Goal: Transaction & Acquisition: Purchase product/service

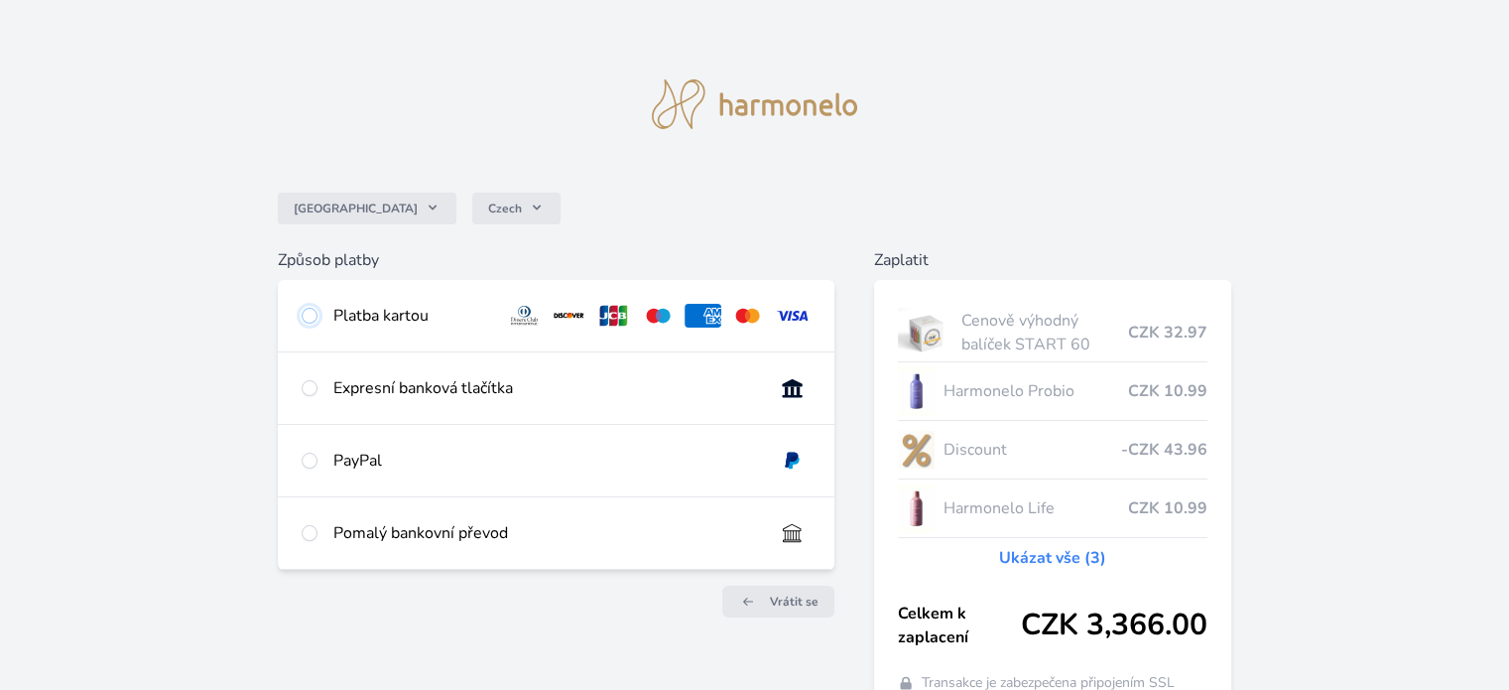
click at [315, 319] on input "radio" at bounding box center [310, 316] width 16 height 16
radio input "true"
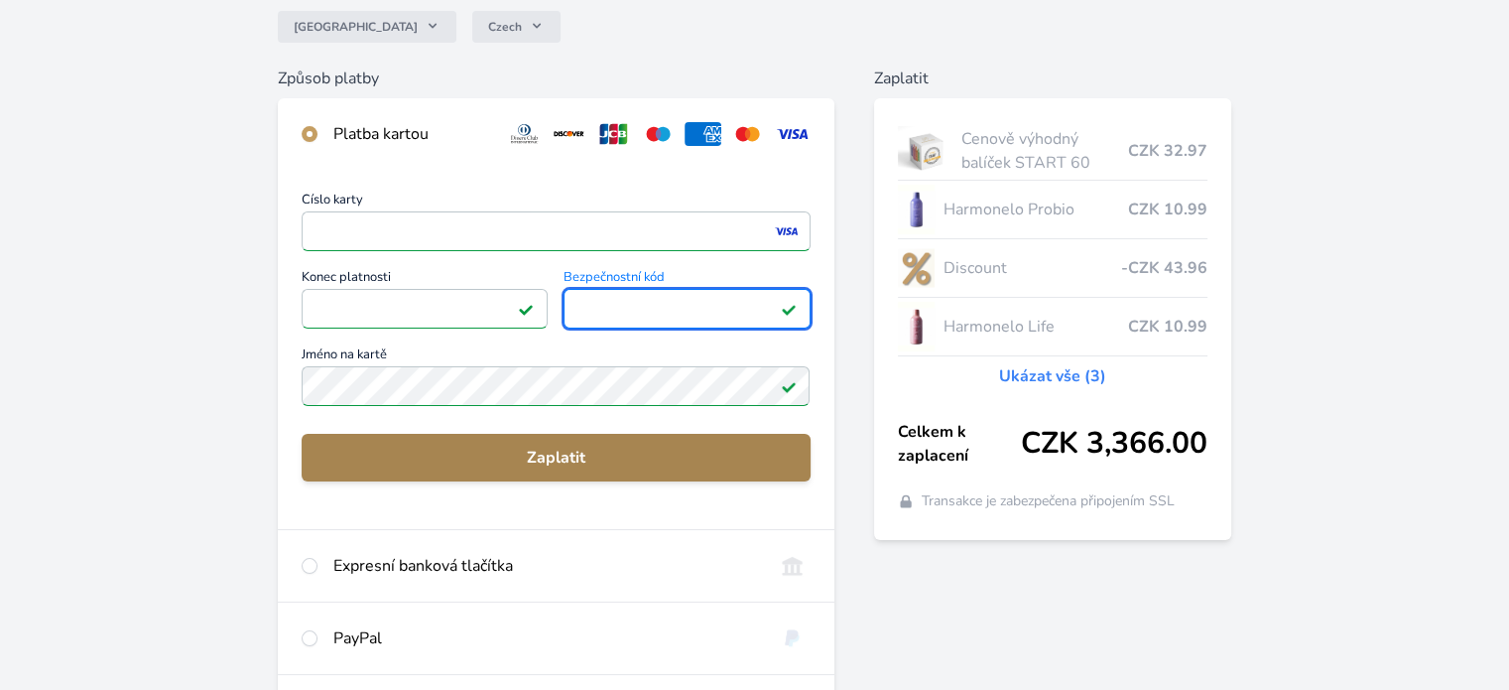
scroll to position [298, 0]
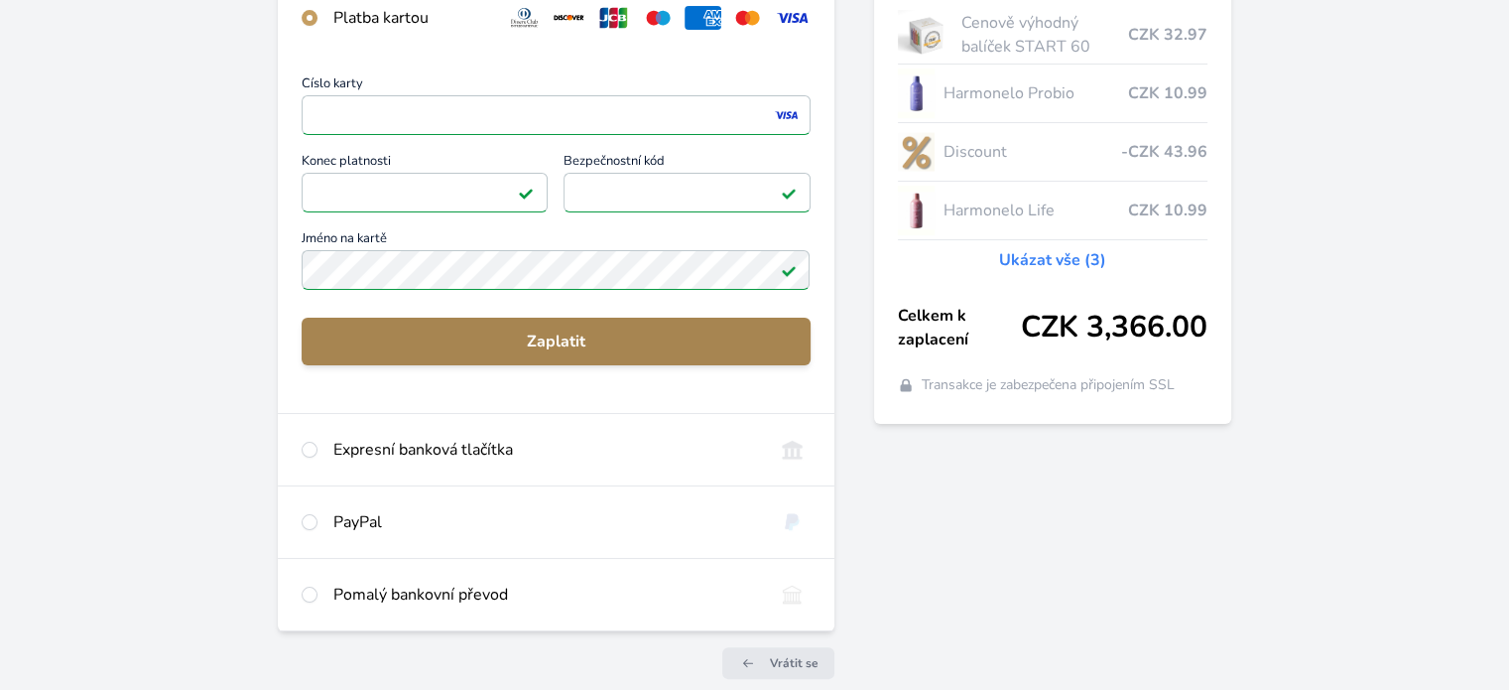
click at [507, 342] on span "Zaplatit" at bounding box center [555, 341] width 476 height 24
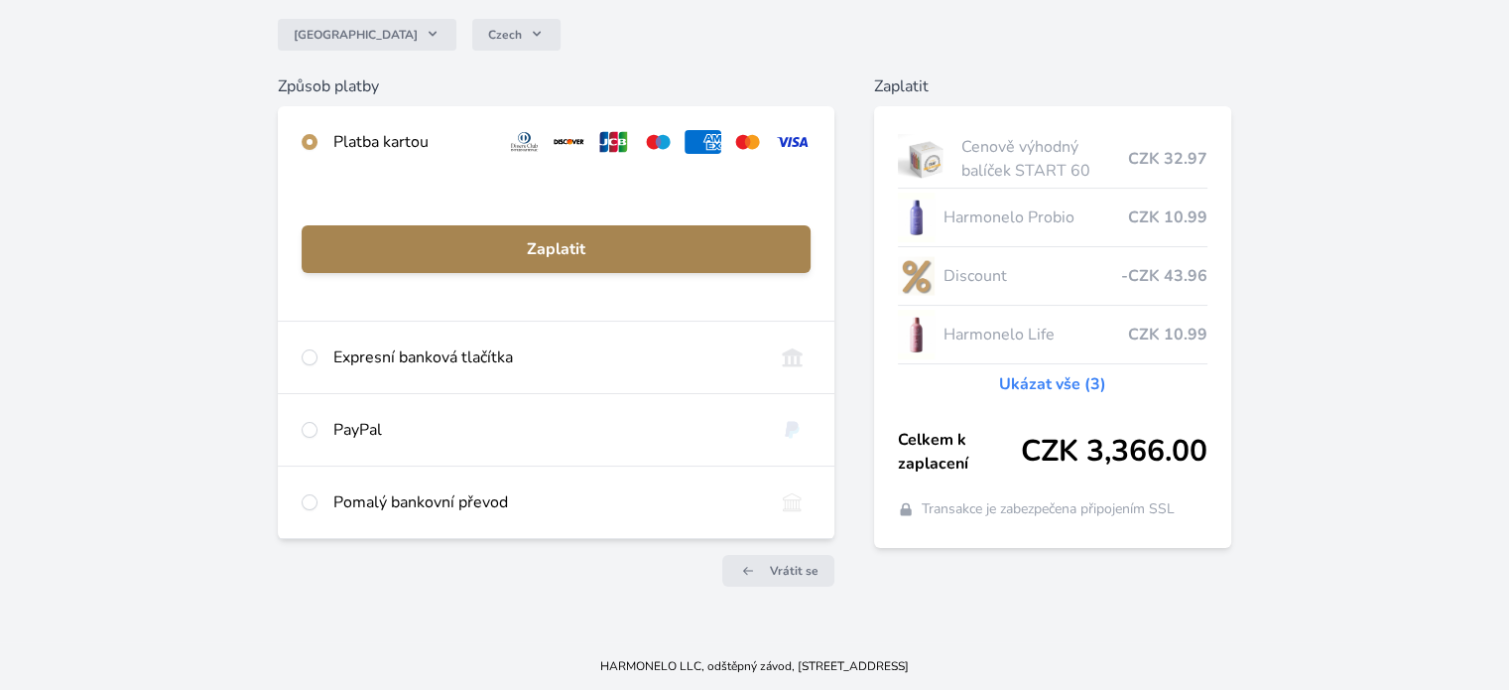
scroll to position [173, 0]
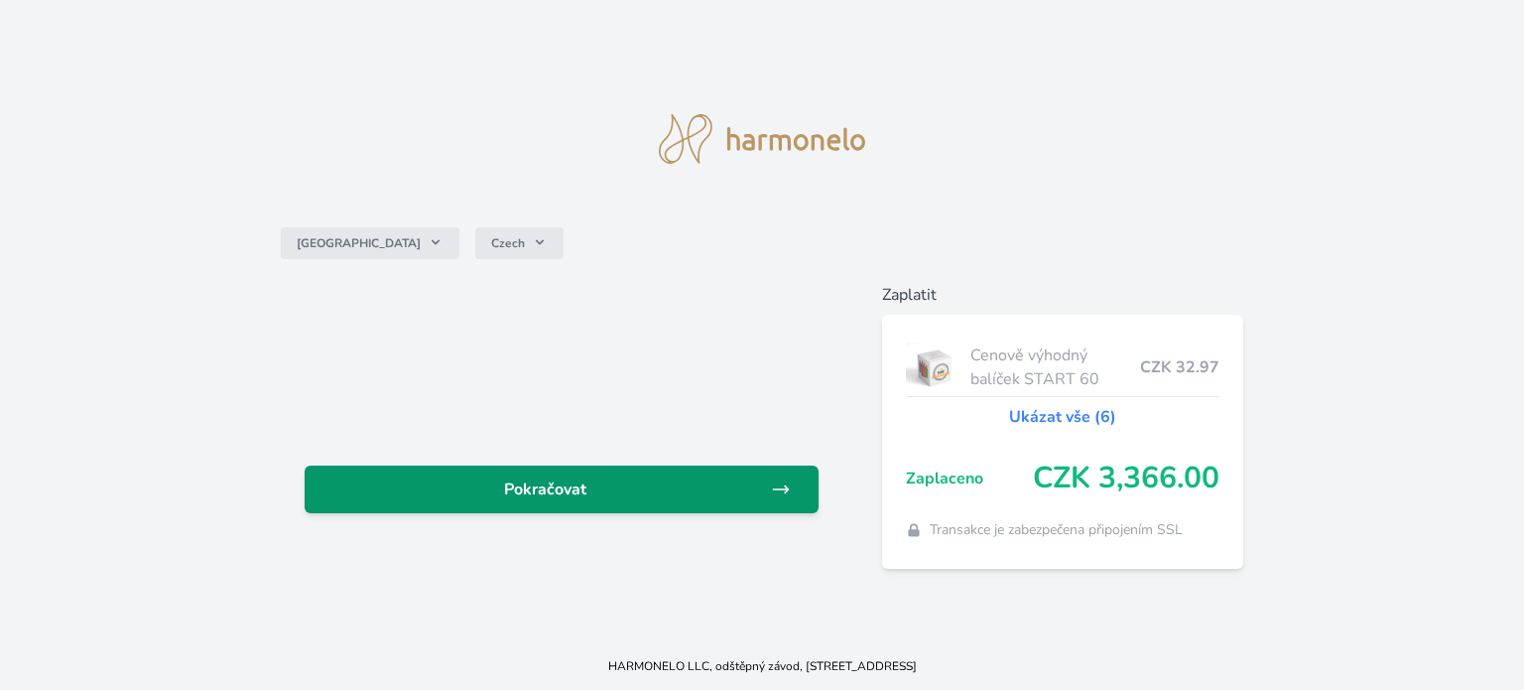
click at [587, 491] on span "Pokračovat" at bounding box center [545, 489] width 450 height 24
